Goal: Transaction & Acquisition: Purchase product/service

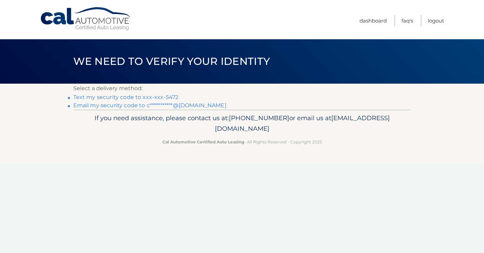
click at [128, 97] on link "Text my security code to xxx-xxx-5472" at bounding box center [125, 97] width 105 height 6
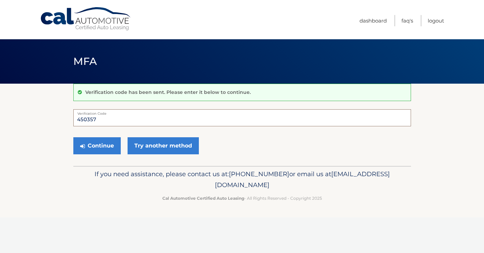
type input "450357"
click at [96, 145] on button "Continue" at bounding box center [96, 145] width 47 height 17
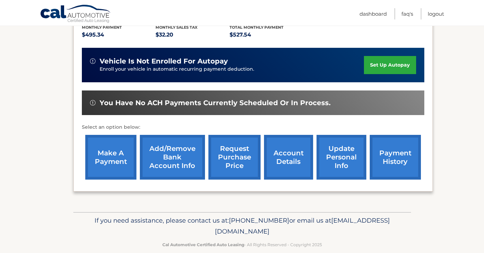
scroll to position [159, 0]
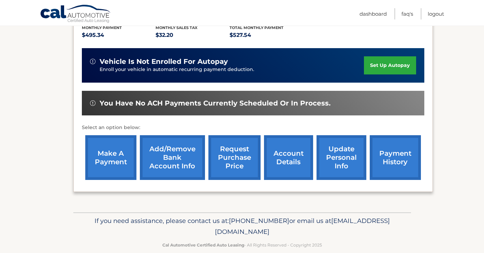
click at [115, 140] on link "make a payment" at bounding box center [110, 157] width 51 height 45
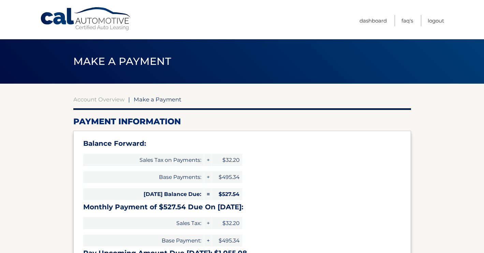
select select "ZmE4YWY4MjYtNDdlZS00YjdiLWEwYjQtZjYzYWE5NmUxZjFi"
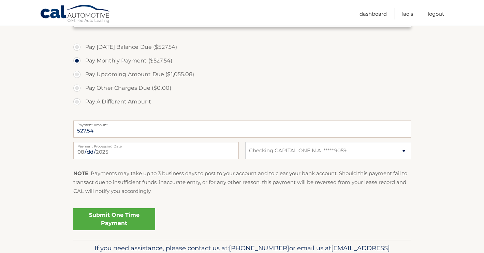
scroll to position [247, 0]
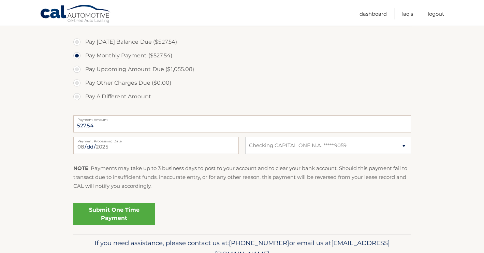
click at [114, 211] on link "Submit One Time Payment" at bounding box center [114, 214] width 82 height 22
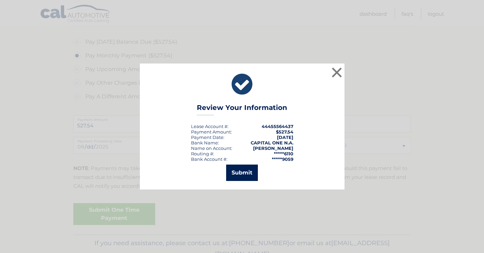
click at [242, 172] on button "Submit" at bounding box center [242, 172] width 32 height 16
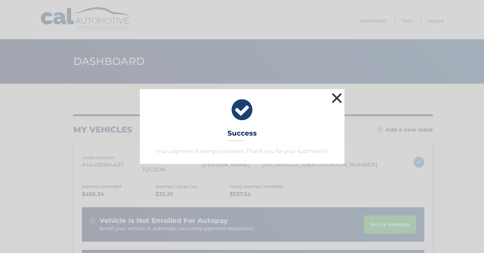
click at [337, 94] on button "×" at bounding box center [337, 98] width 14 height 14
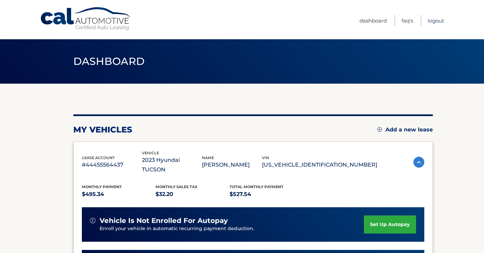
click at [433, 19] on link "Logout" at bounding box center [435, 20] width 16 height 11
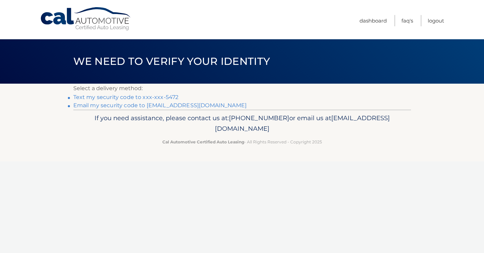
click at [139, 96] on link "Text my security code to xxx-xxx-5472" at bounding box center [125, 97] width 105 height 6
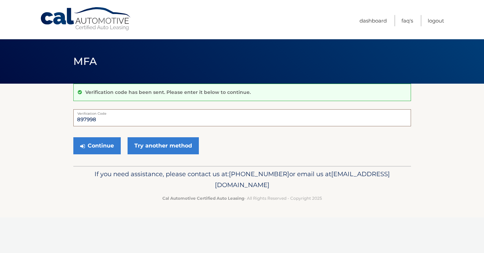
type input "897998"
click at [96, 145] on button "Continue" at bounding box center [96, 145] width 47 height 17
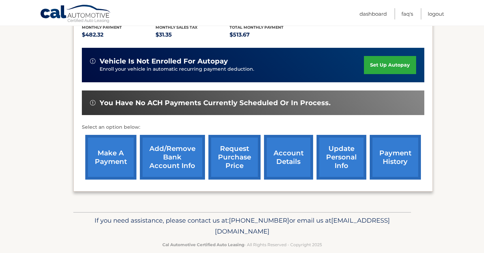
scroll to position [159, 0]
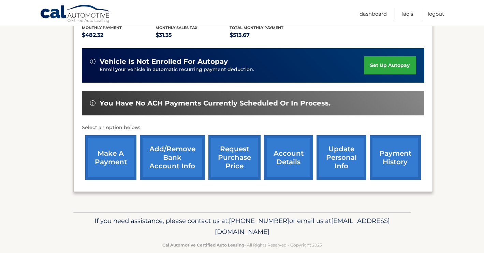
click at [111, 143] on link "make a payment" at bounding box center [110, 157] width 51 height 45
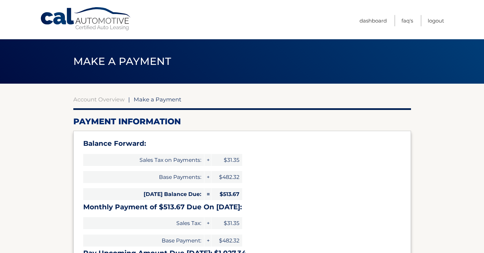
select select "YzZlMjNkMDctOTkzYy00NzcyLWEzZWMtMDBkMjRiYjBhMjZj"
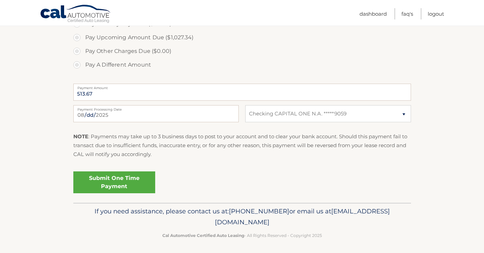
scroll to position [278, 0]
click at [109, 182] on link "Submit One Time Payment" at bounding box center [114, 182] width 82 height 22
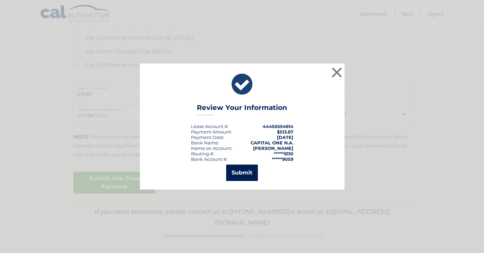
click at [243, 171] on button "Submit" at bounding box center [242, 172] width 32 height 16
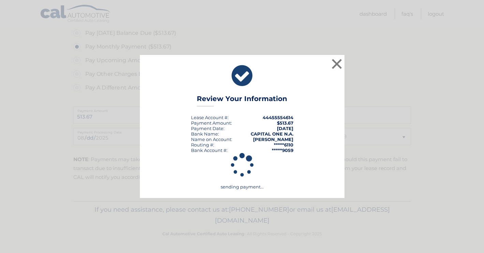
scroll to position [254, 0]
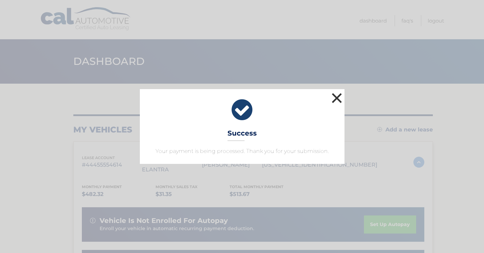
click at [338, 94] on button "×" at bounding box center [337, 98] width 14 height 14
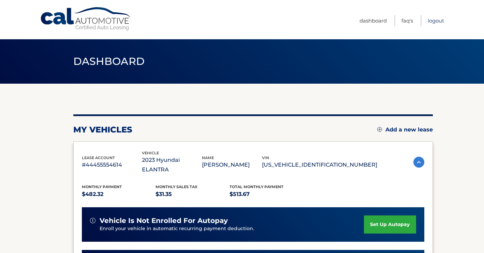
click at [432, 20] on link "Logout" at bounding box center [435, 20] width 16 height 11
